Goal: Task Accomplishment & Management: Manage account settings

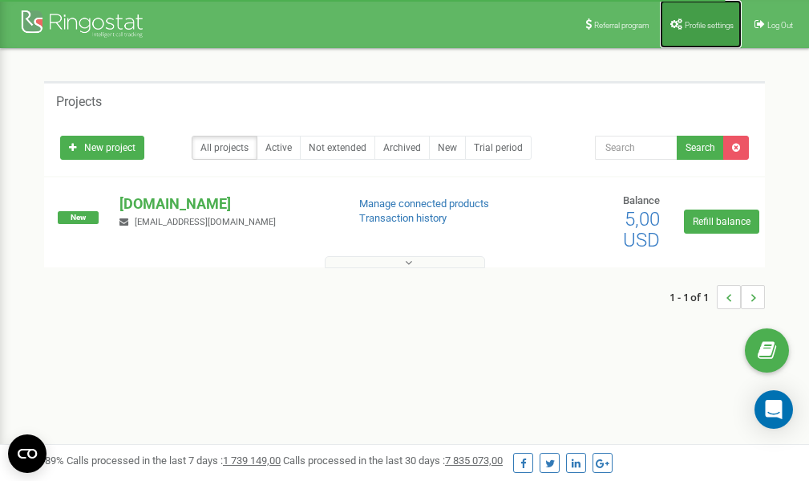
click at [700, 19] on link "Profile settings" at bounding box center [701, 24] width 82 height 48
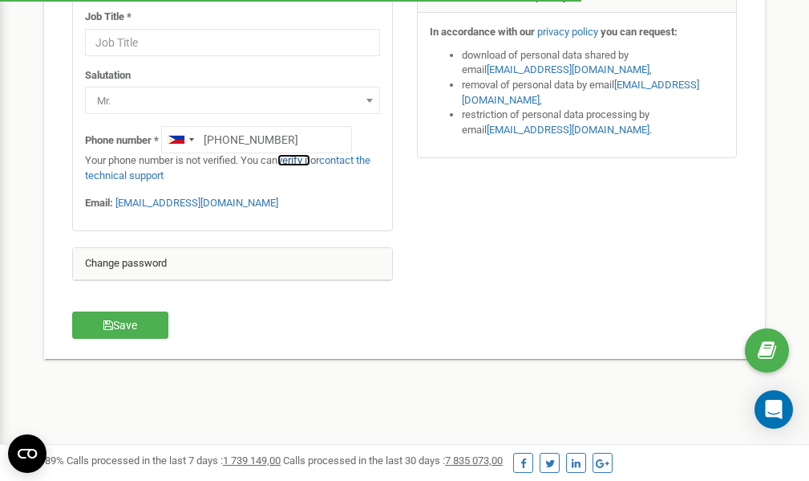
click at [307, 160] on link "verify it" at bounding box center [294, 160] width 33 height 12
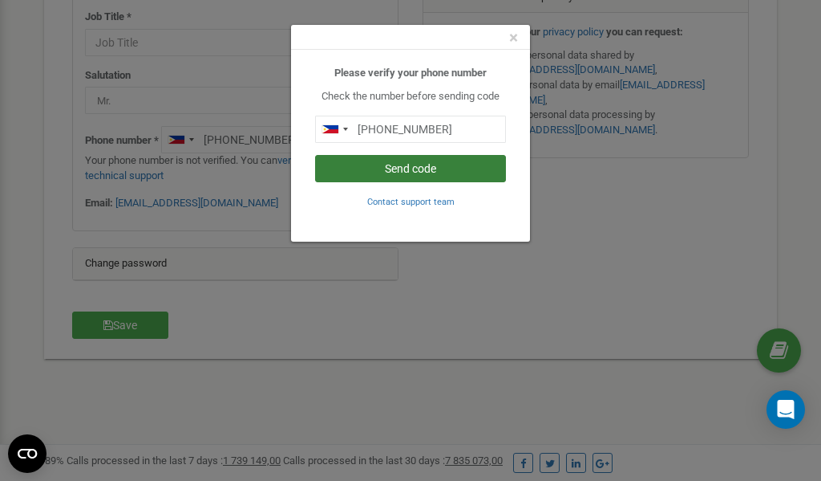
click at [446, 172] on button "Send code" at bounding box center [410, 168] width 191 height 27
